Goal: Task Accomplishment & Management: Use online tool/utility

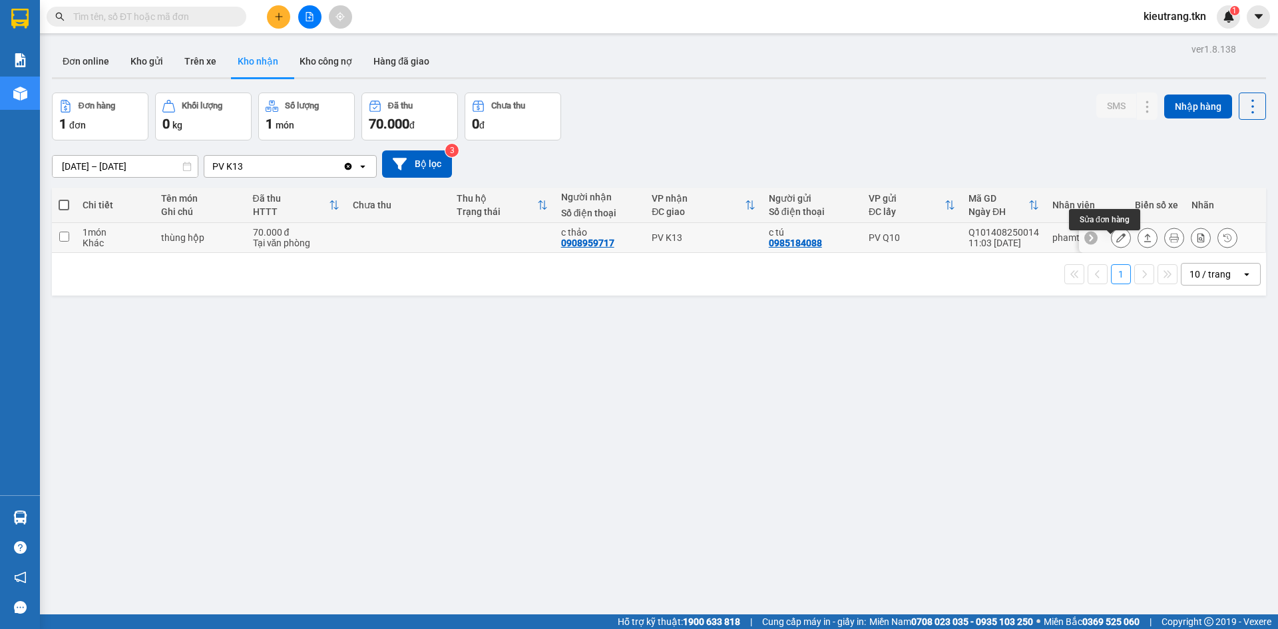
click at [1117, 246] on button at bounding box center [1121, 237] width 19 height 23
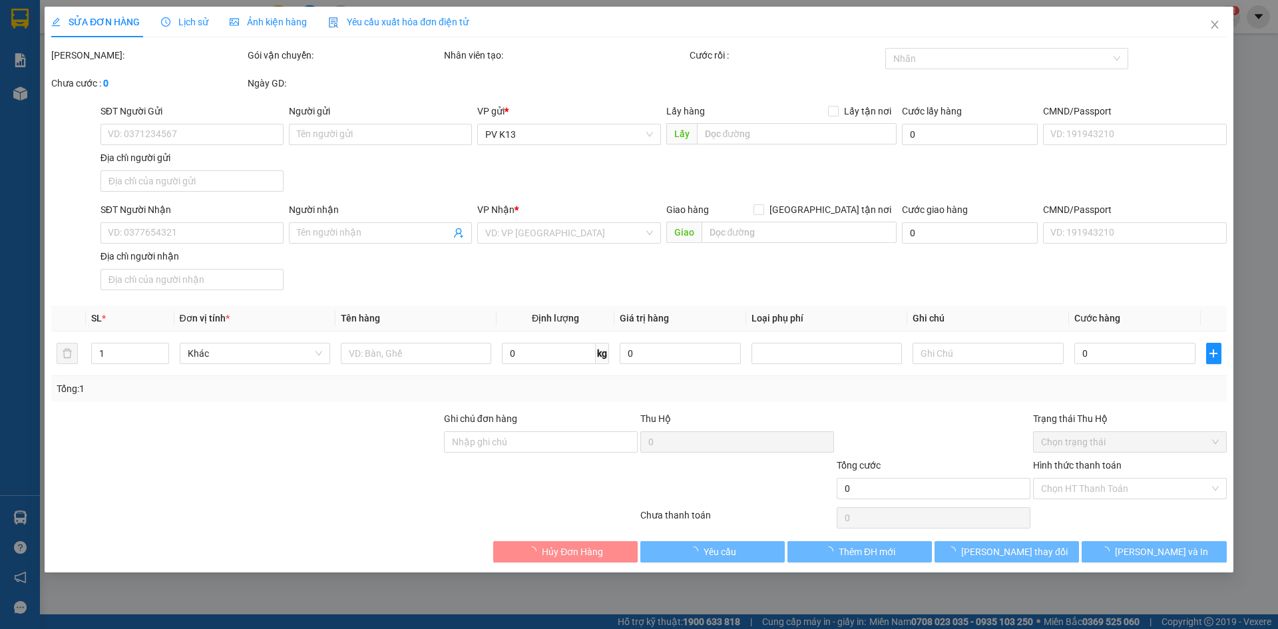
type input "0985184088"
type input "c tú"
type input "0908959717"
type input "c thảo"
type input "70.000"
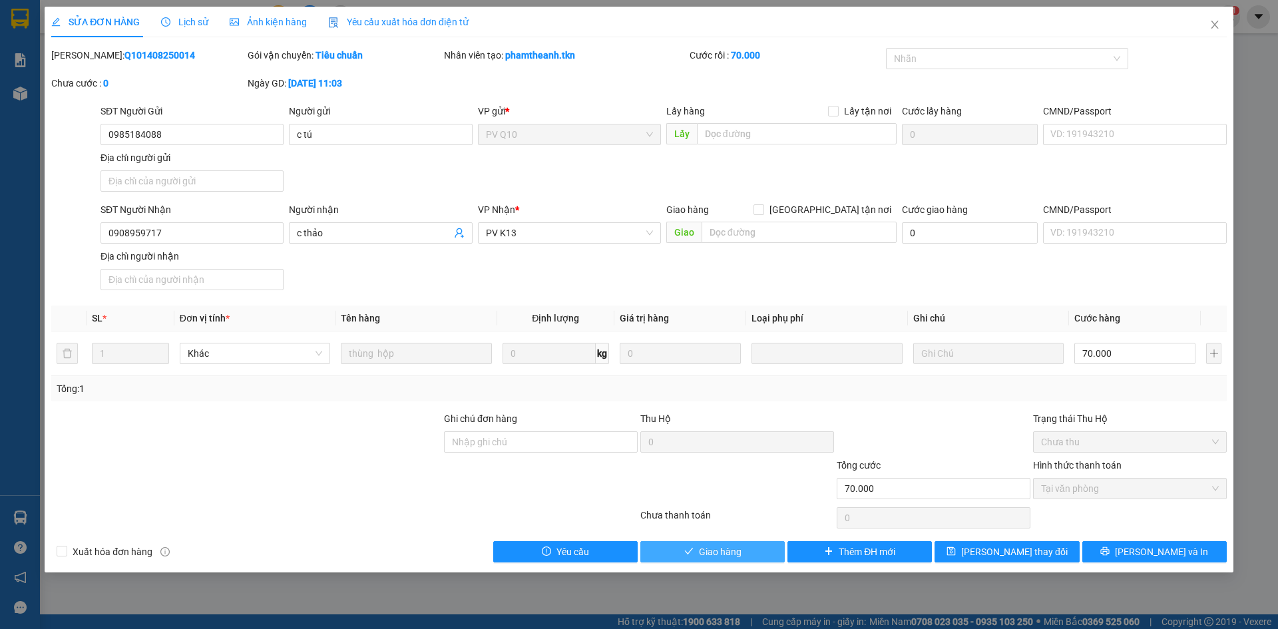
click at [708, 559] on span "Giao hàng" at bounding box center [720, 552] width 43 height 15
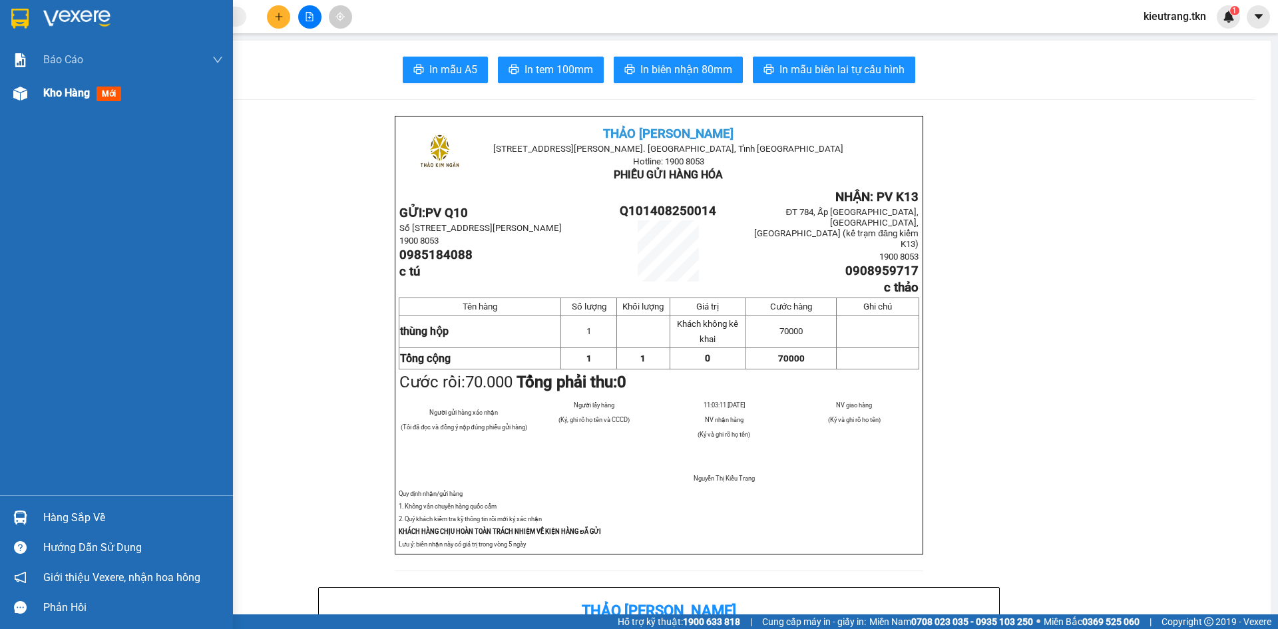
click at [57, 95] on span "Kho hàng" at bounding box center [66, 93] width 47 height 13
